Goal: Task Accomplishment & Management: Manage account settings

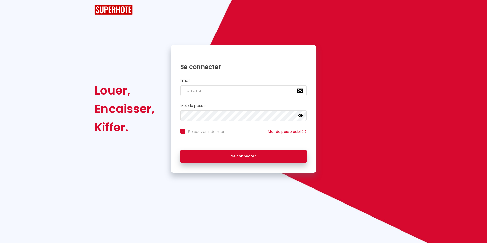
checkbox input "true"
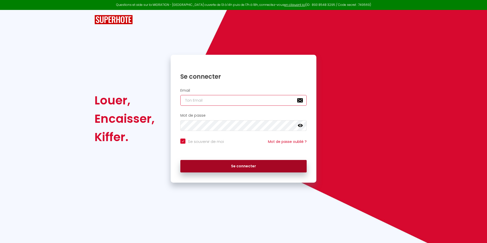
type input "[PERSON_NAME][EMAIL_ADDRESS][DOMAIN_NAME]"
click at [243, 171] on button "Se connecter" at bounding box center [243, 166] width 126 height 13
checkbox input "true"
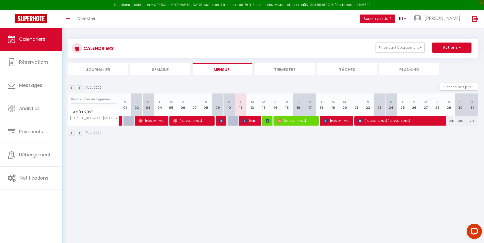
click at [299, 74] on li "Trimestre" at bounding box center [285, 69] width 60 height 12
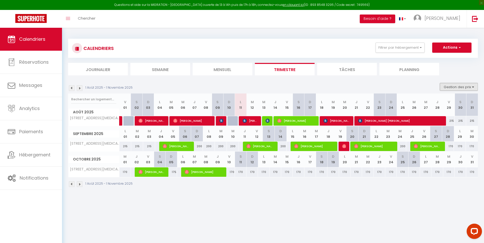
click at [451, 85] on button "Gestion des prix" at bounding box center [459, 87] width 38 height 8
click at [435, 102] on input "Nb Nuits minimum" at bounding box center [454, 102] width 46 height 5
checkbox input "true"
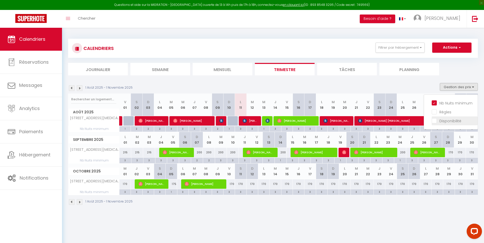
click at [434, 121] on input "Disponibilité" at bounding box center [454, 120] width 46 height 5
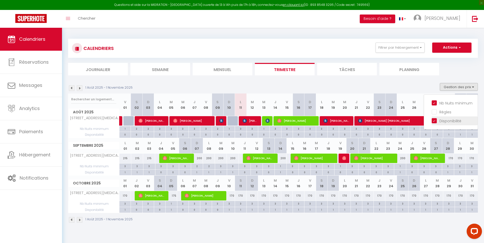
click at [433, 121] on input "Disponibilité" at bounding box center [454, 120] width 46 height 5
checkbox input "false"
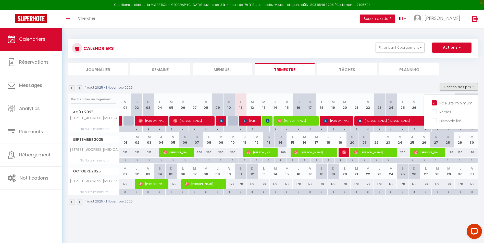
click at [363, 84] on div "1 Août 2025 - 1 Novembre 2025 Gestion des prix Nb Nuits minimum Règles Disponib…" at bounding box center [272, 88] width 409 height 10
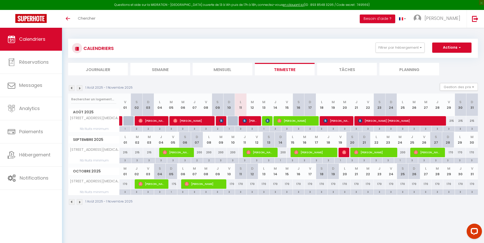
click at [450, 128] on div "3" at bounding box center [448, 128] width 11 height 5
type input "3"
type input "Ven 29 Août 2025"
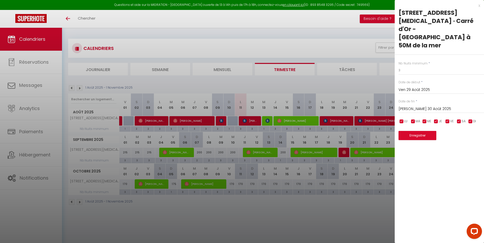
click at [427, 106] on input "Sam 30 Août 2025" at bounding box center [440, 109] width 85 height 7
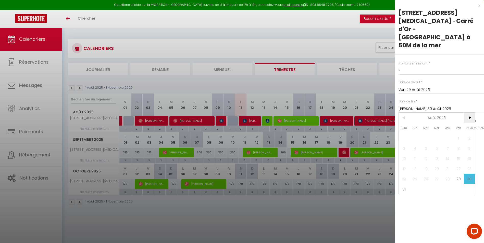
click at [471, 113] on span ">" at bounding box center [468, 118] width 11 height 10
drag, startPoint x: 449, startPoint y: 120, endPoint x: 436, endPoint y: 112, distance: 15.7
click at [446, 133] on span "4" at bounding box center [447, 138] width 11 height 10
type input "Jeu 04 Septembre 2025"
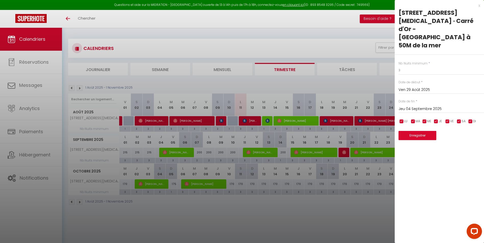
click at [341, 224] on div at bounding box center [242, 121] width 484 height 243
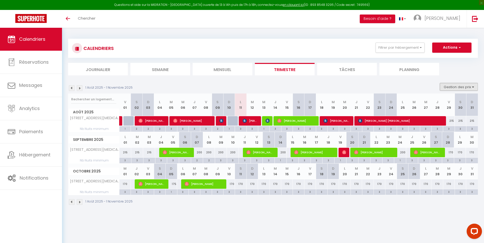
click at [454, 87] on button "Gestion des prix" at bounding box center [459, 87] width 38 height 8
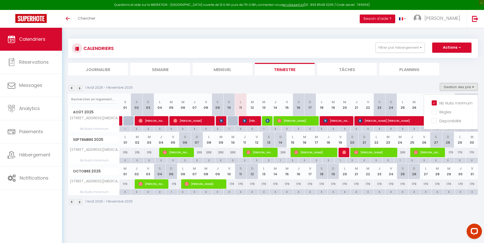
click at [424, 228] on body "Questions et aide sur la MIGRATION - Salle Zoom ouverte de 13 à 14h puis de 17h…" at bounding box center [242, 149] width 484 height 243
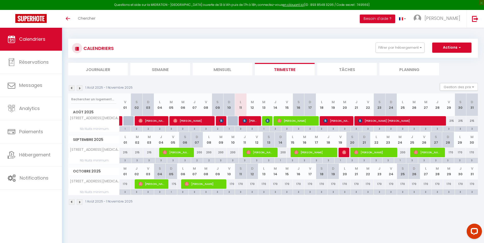
click at [448, 122] on div "215" at bounding box center [448, 120] width 11 height 9
type input "215"
type input "Ven 29 Août 2025"
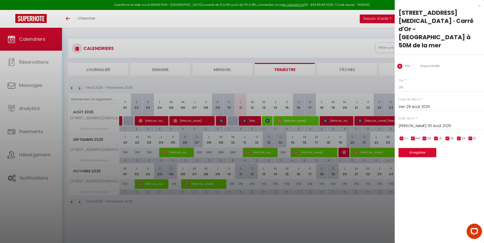
click at [421, 123] on input "Sam 30 Août 2025" at bounding box center [440, 126] width 85 height 7
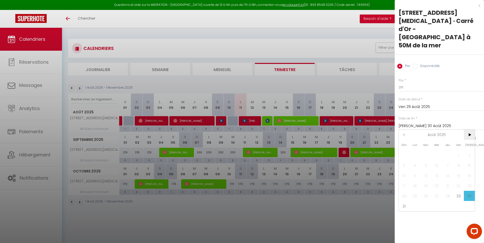
click at [470, 130] on span ">" at bounding box center [468, 135] width 11 height 10
click at [446, 150] on span "4" at bounding box center [447, 155] width 11 height 10
type input "Jeu 04 Septembre 2025"
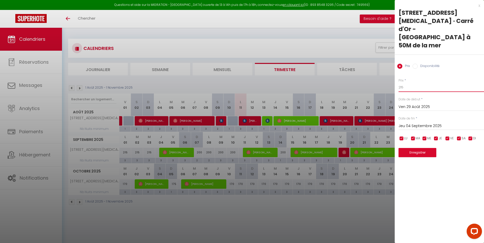
drag, startPoint x: 404, startPoint y: 72, endPoint x: 374, endPoint y: 72, distance: 30.3
click at [374, 72] on body "Questions et aide sur la MIGRATION - Salle Zoom ouverte de 13 à 14h puis de 17h…" at bounding box center [242, 149] width 484 height 243
type input "200"
click at [418, 148] on button "Enregistrer" at bounding box center [417, 152] width 38 height 9
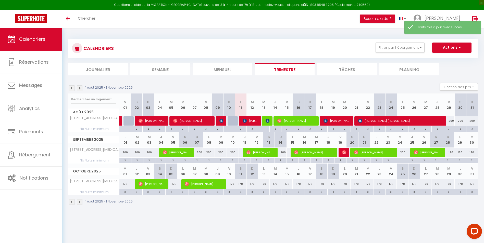
click at [339, 209] on div "1 Août 2025 - 1 Novembre 2025" at bounding box center [272, 202] width 409 height 15
click at [199, 153] on div "200" at bounding box center [197, 152] width 12 height 9
type input "200"
type input "Dim 07 Septembre 2025"
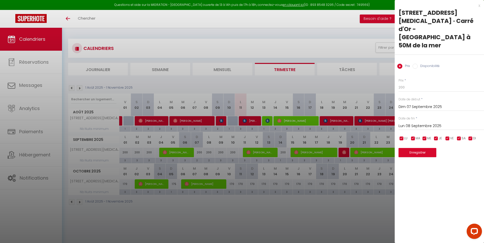
click at [424, 123] on input "Lun 08 Septembre 2025" at bounding box center [440, 126] width 85 height 7
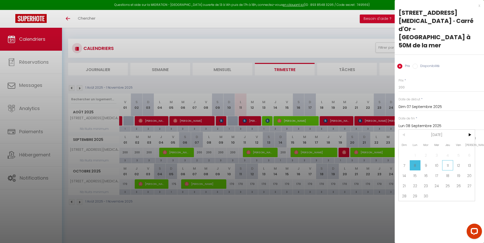
click at [447, 160] on span "11" at bounding box center [447, 165] width 11 height 10
type input "Jeu 11 Septembre 2025"
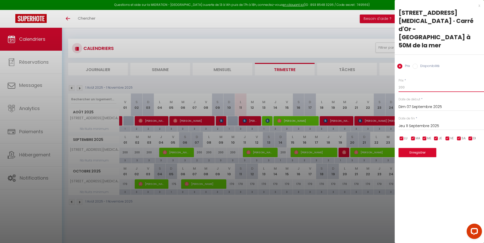
drag, startPoint x: 407, startPoint y: 70, endPoint x: 389, endPoint y: 71, distance: 17.9
click at [389, 71] on body "Questions et aide sur la MIGRATION - Salle Zoom ouverte de 13 à 14h puis de 17h…" at bounding box center [242, 149] width 484 height 243
type input "190"
click at [424, 148] on button "Enregistrer" at bounding box center [417, 152] width 38 height 9
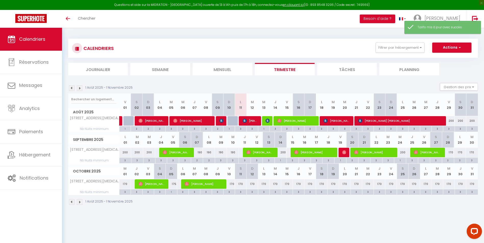
click at [324, 216] on div "CALENDRIERS Filtrer par hébergement NISSA 85 rue de France T3 · Carré d'Or - Ru…" at bounding box center [273, 122] width 422 height 189
